Goal: Communication & Community: Answer question/provide support

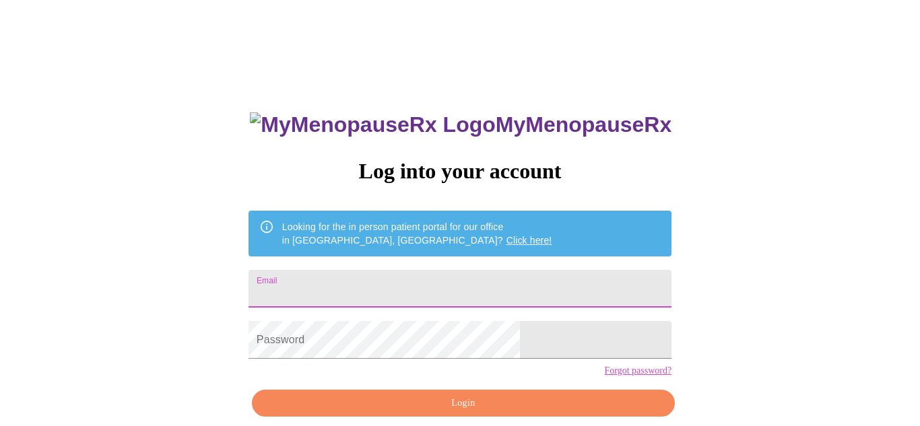
click at [405, 291] on input "Email" at bounding box center [460, 289] width 423 height 38
type input "courtney.e.swan@gmail.com"
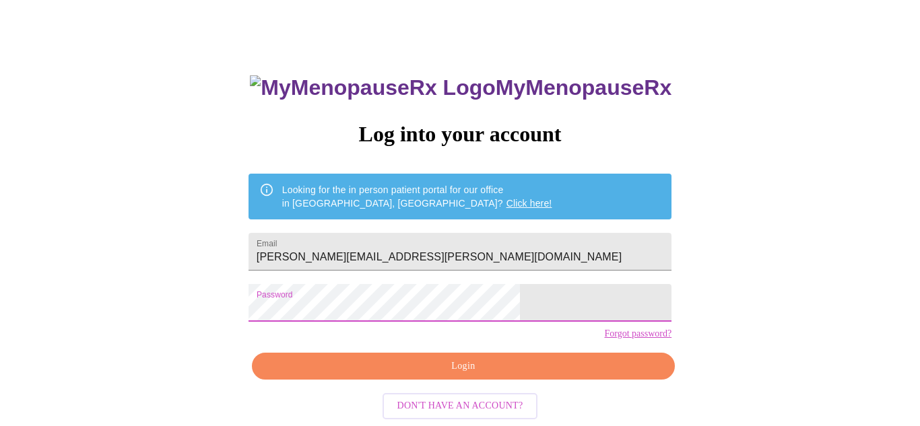
scroll to position [61, 0]
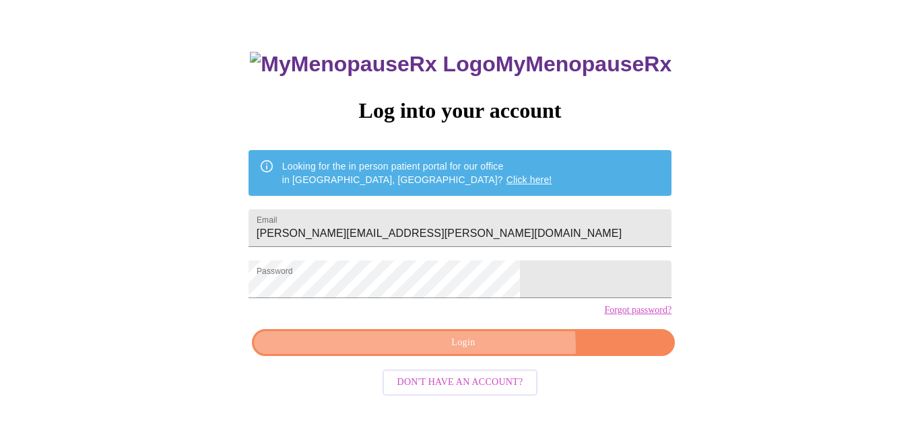
click at [490, 352] on span "Login" at bounding box center [463, 343] width 392 height 17
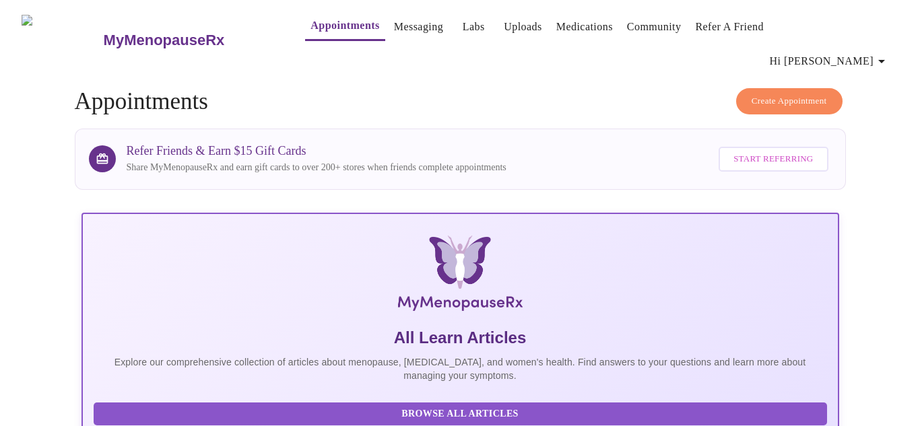
scroll to position [1, 0]
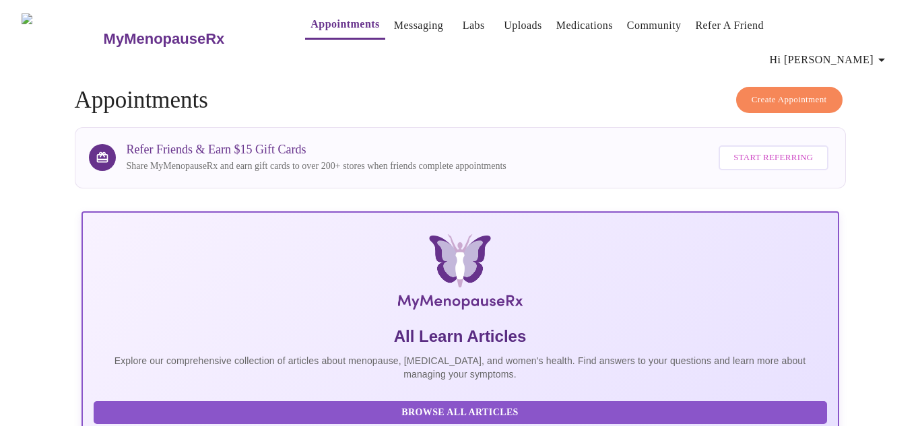
click at [394, 24] on link "Messaging" at bounding box center [418, 25] width 49 height 19
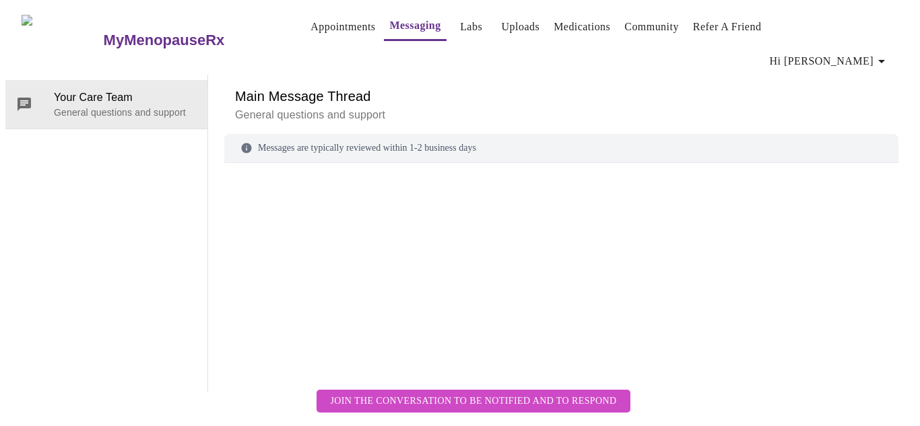
scroll to position [51, 0]
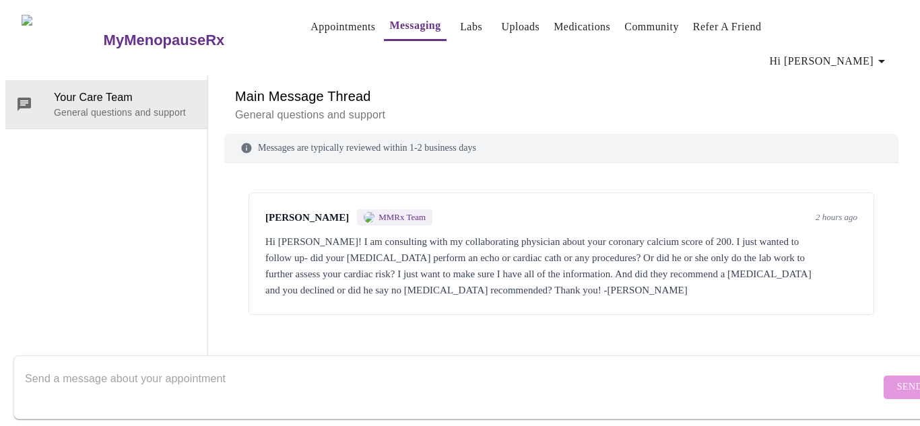
click at [738, 302] on div "Messages are typically reviewed within 1-2 business days Kelly Perisin MMRx Tea…" at bounding box center [561, 263] width 674 height 258
click at [580, 210] on div "Kelly Perisin MMRx Team 2 hours ago" at bounding box center [561, 218] width 592 height 16
click at [389, 28] on link "Messaging" at bounding box center [414, 25] width 51 height 19
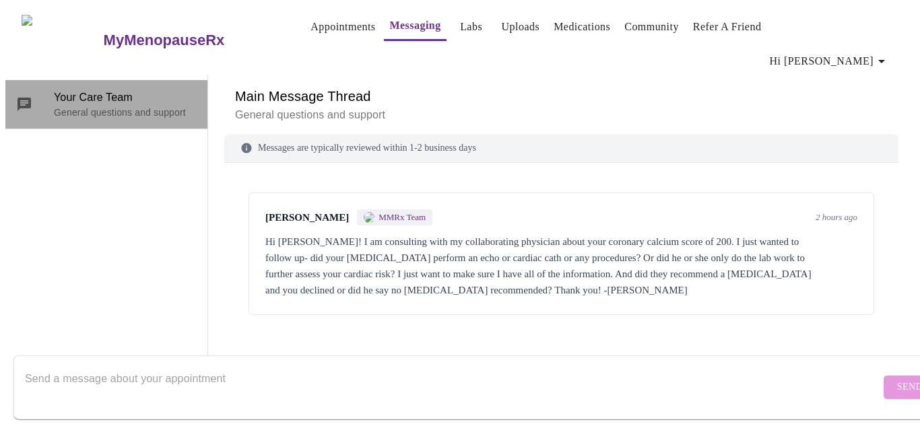
click at [126, 90] on span "Your Care Team" at bounding box center [125, 98] width 143 height 16
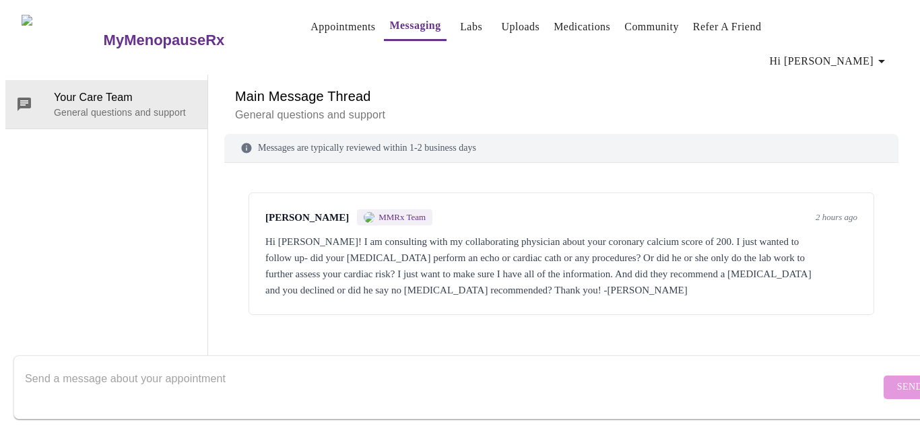
click at [402, 32] on link "Messaging" at bounding box center [414, 25] width 51 height 19
click at [383, 134] on div "Messages are typically reviewed within 1-2 business days" at bounding box center [561, 148] width 674 height 29
click at [399, 234] on div "Hi Courtney! I am consulting with my collaborating physician about your coronar…" at bounding box center [561, 266] width 592 height 65
click at [379, 212] on span "MMRx Team" at bounding box center [402, 217] width 47 height 11
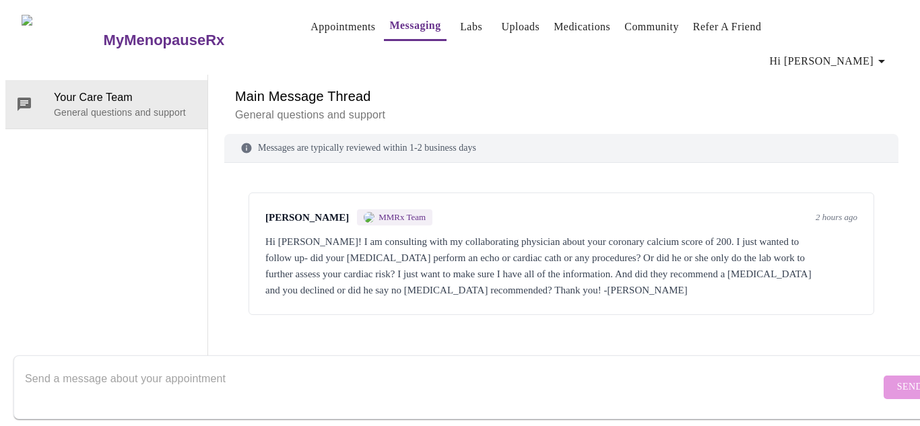
scroll to position [0, 0]
click at [845, 52] on span "Hi [PERSON_NAME]" at bounding box center [830, 61] width 120 height 19
click at [716, 67] on div at bounding box center [460, 213] width 920 height 426
click at [389, 24] on link "Messaging" at bounding box center [414, 25] width 51 height 19
click at [338, 134] on div "Messages are typically reviewed within 1-2 business days" at bounding box center [561, 148] width 674 height 29
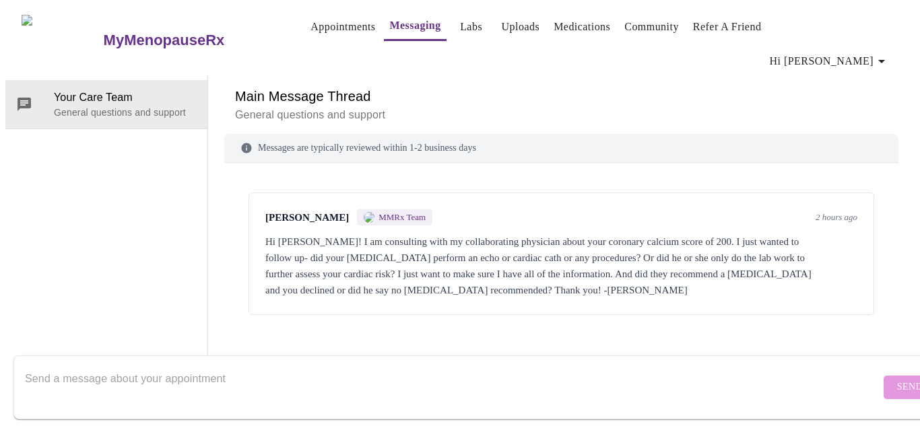
click at [285, 212] on span "Kelly Perisin" at bounding box center [307, 217] width 84 height 11
click at [627, 349] on div "Send" at bounding box center [473, 387] width 947 height 77
click at [426, 325] on div "Messages are typically reviewed within 1-2 business days Kelly Perisin MMRx Tea…" at bounding box center [561, 263] width 674 height 258
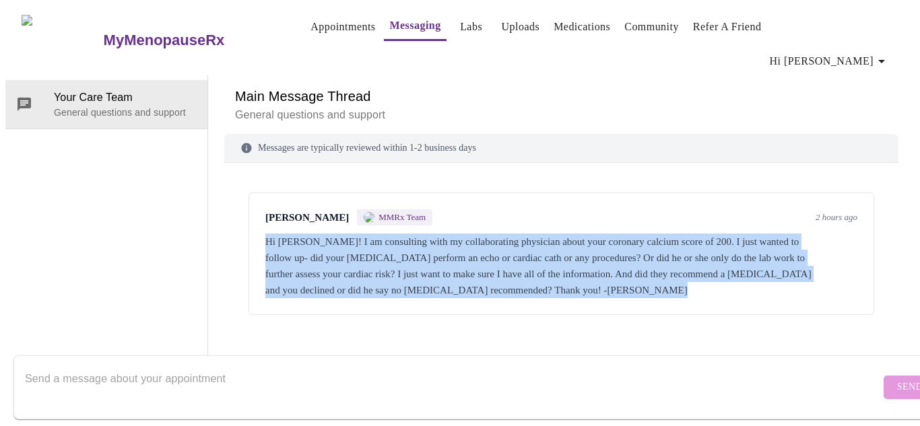
click at [426, 325] on div "Messages are typically reviewed within 1-2 business days Kelly Perisin MMRx Tea…" at bounding box center [561, 263] width 674 height 258
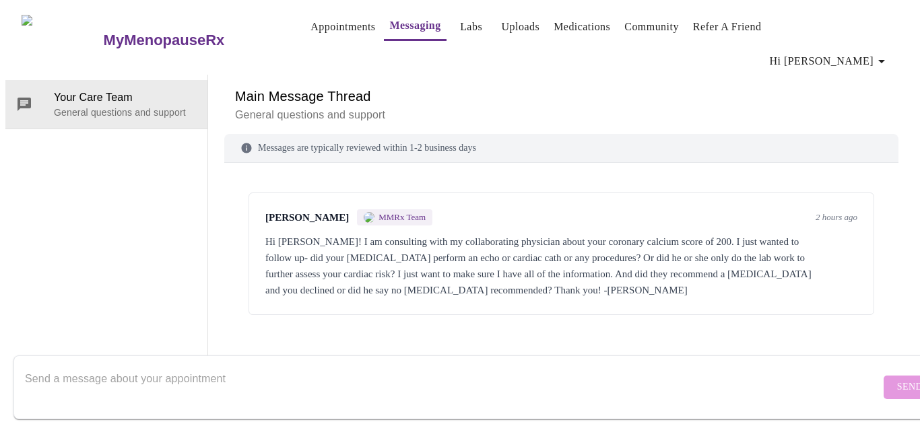
click at [265, 367] on textarea "Send a message about your appointment" at bounding box center [453, 387] width 856 height 43
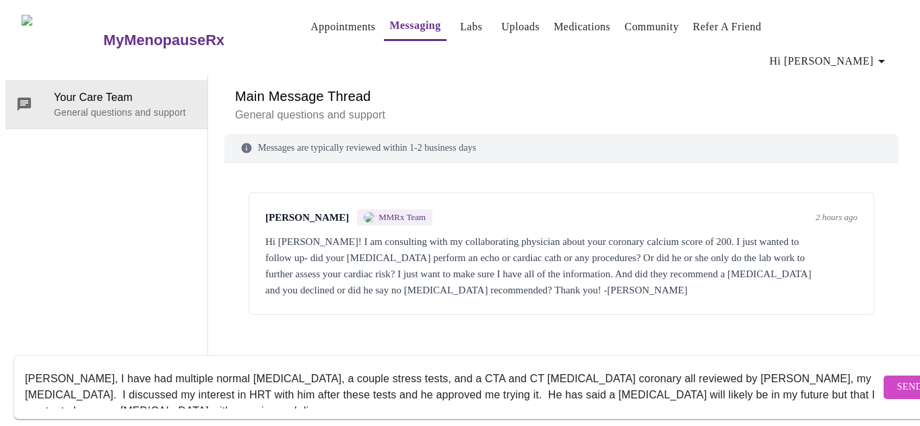
scroll to position [9, 0]
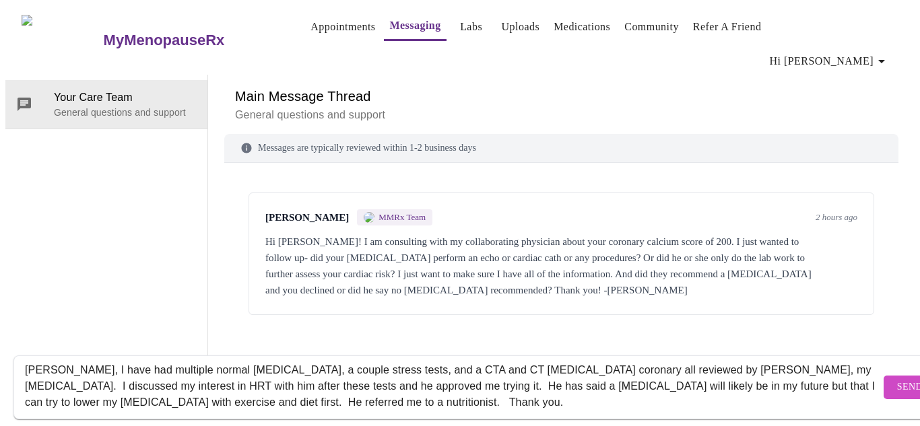
click at [562, 371] on textarea "Kelly, I have had multiple normal EKG, a couple stress tests, and a CTA and CT …" at bounding box center [453, 387] width 856 height 43
type textarea "Kelly, I have had multiple normal EKG, a couple stress tests, and a CTA and CT …"
click at [897, 379] on span "Send" at bounding box center [910, 387] width 26 height 17
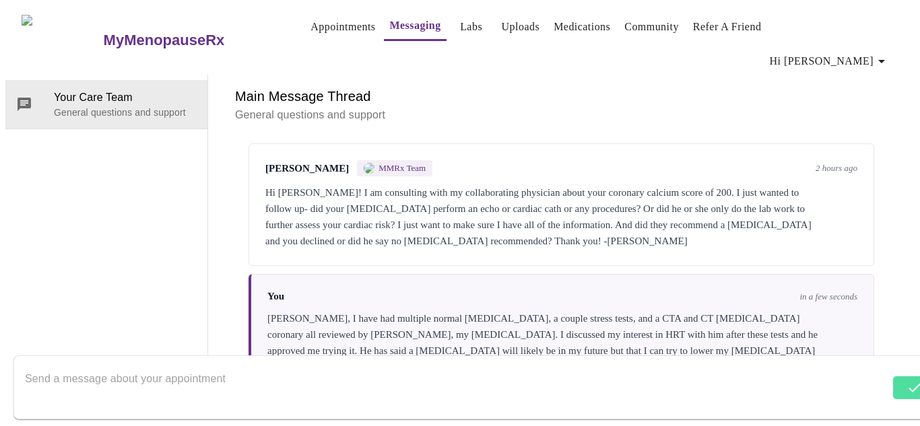
scroll to position [57, 0]
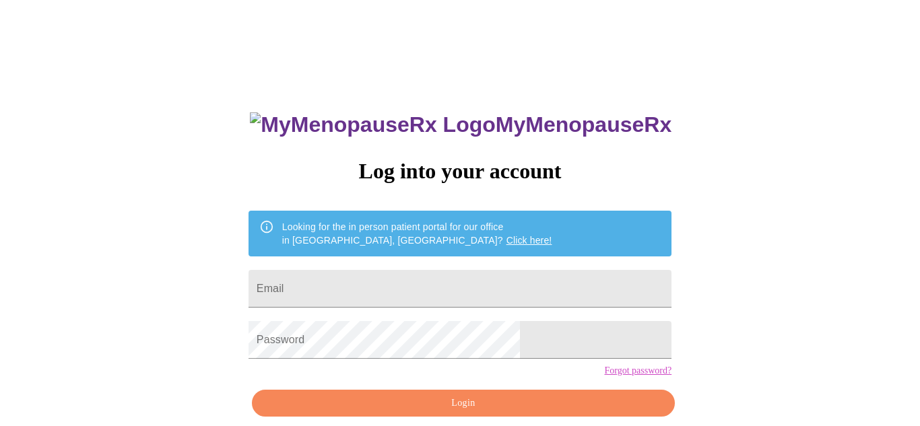
scroll to position [51, 0]
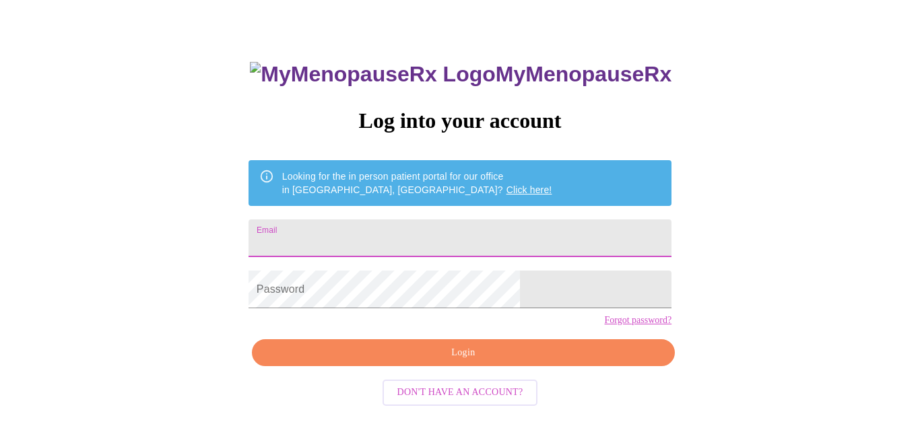
click at [399, 237] on input "Email" at bounding box center [460, 239] width 423 height 38
type input "courtney.e.swan@gmail.com"
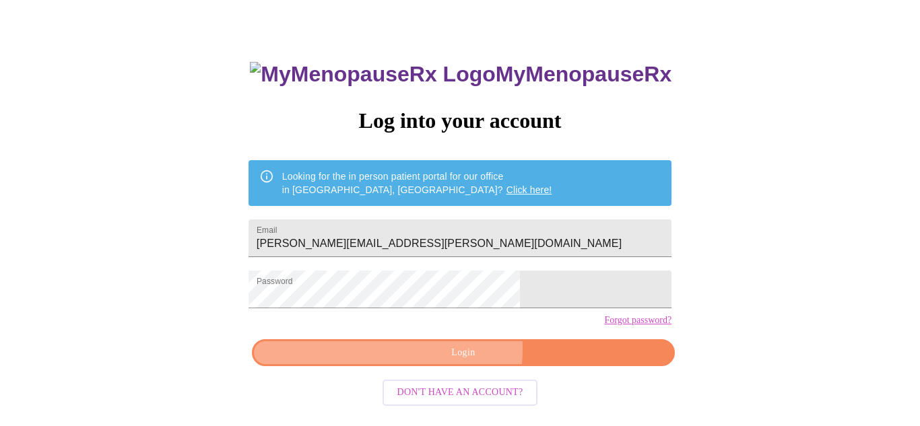
click at [447, 362] on span "Login" at bounding box center [463, 353] width 392 height 17
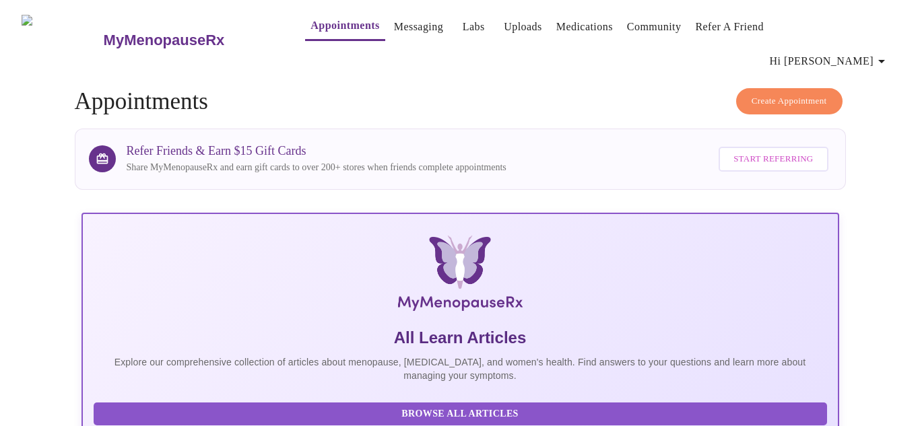
click at [394, 33] on link "Messaging" at bounding box center [418, 27] width 49 height 19
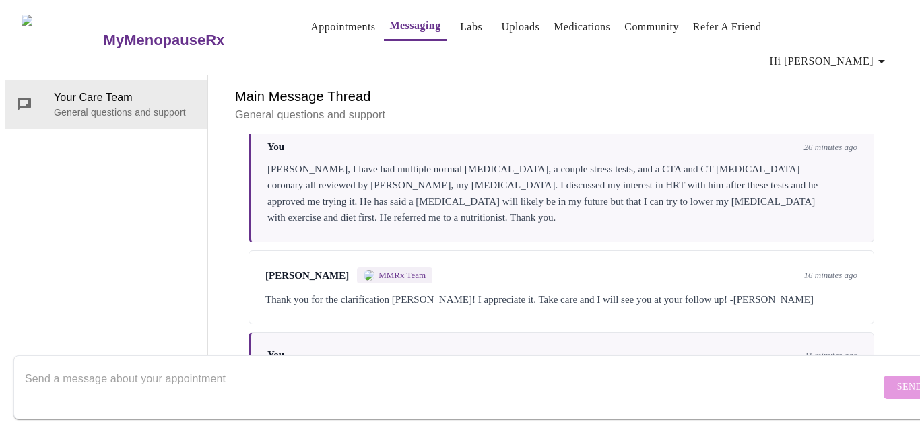
scroll to position [223, 0]
